Goal: Complete application form

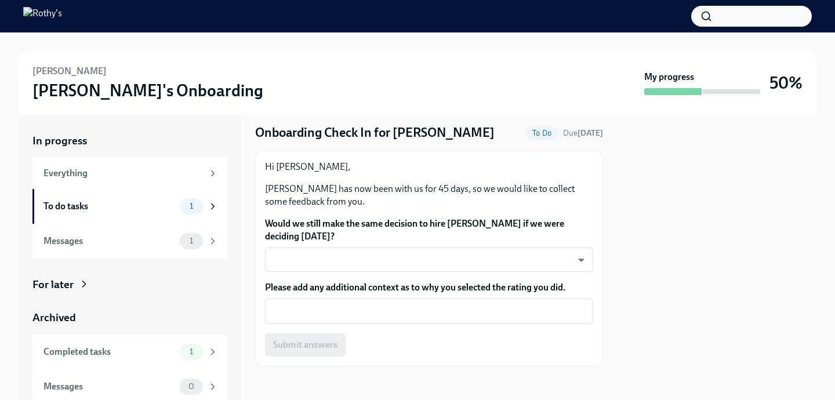
scroll to position [36, 0]
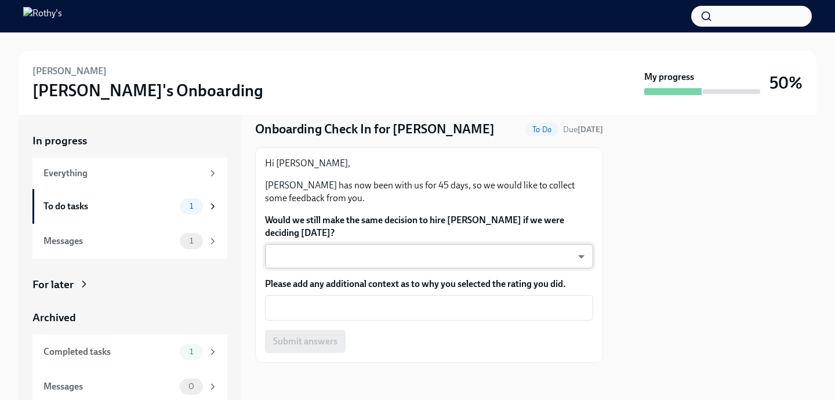
click at [354, 259] on body "[PERSON_NAME]'s Onboarding My progress 50% In progress Everything To do tasks 1…" at bounding box center [417, 200] width 835 height 400
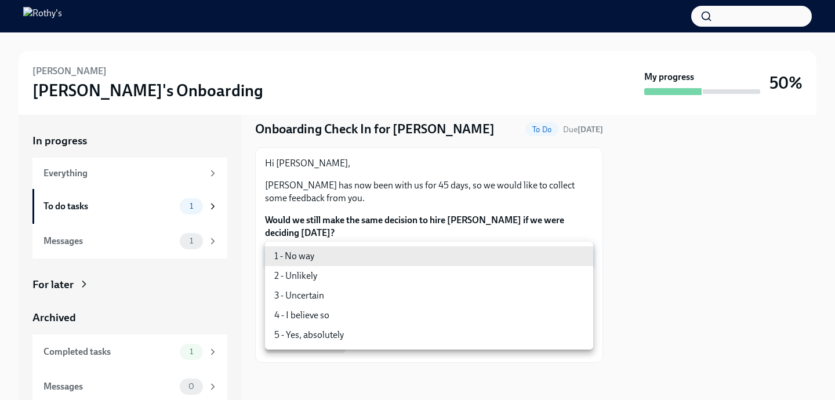
click at [331, 340] on li "5 - Yes, absolutely" at bounding box center [429, 335] width 328 height 20
type input "ecD3jUuAv"
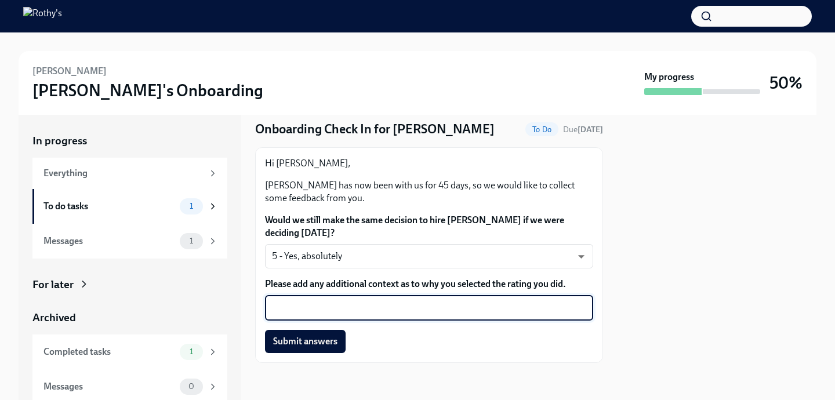
click at [410, 311] on textarea "Please add any additional context as to why you selected the rating you did." at bounding box center [429, 308] width 314 height 14
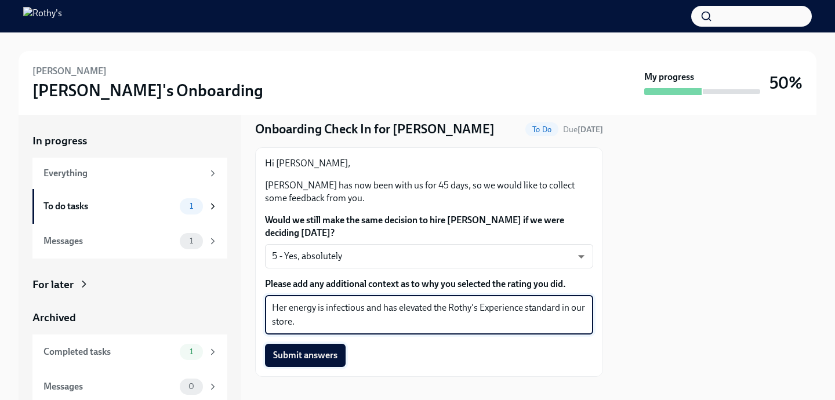
type textarea "Her energy is infectious and has elevated the Rothy's Experience standard in ou…"
click at [322, 350] on span "Submit answers" at bounding box center [305, 356] width 64 height 12
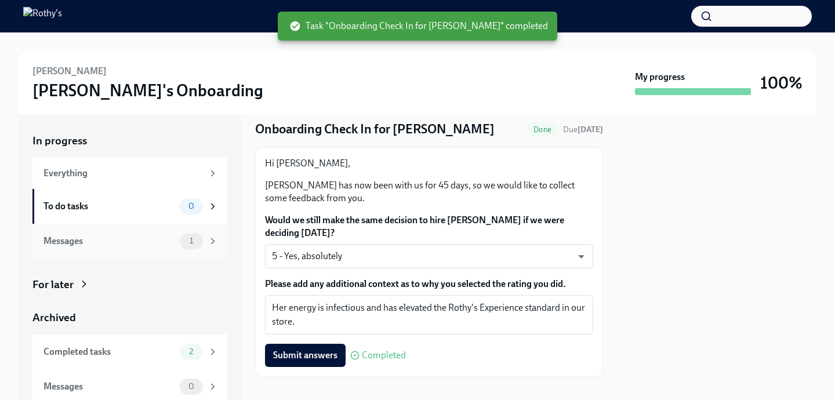
click at [121, 236] on div "Messages" at bounding box center [109, 241] width 132 height 13
